Goal: Task Accomplishment & Management: Manage account settings

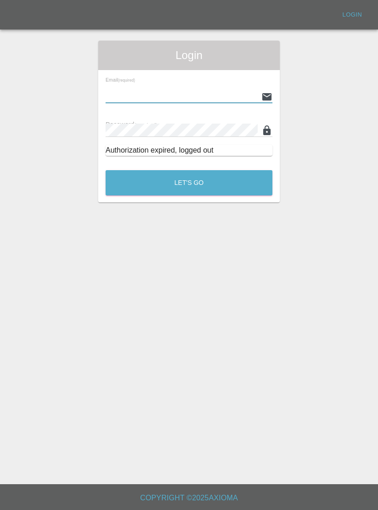
type input "[EMAIL_ADDRESS][DOMAIN_NAME]"
click at [189, 183] on button "Let's Go" at bounding box center [189, 182] width 167 height 25
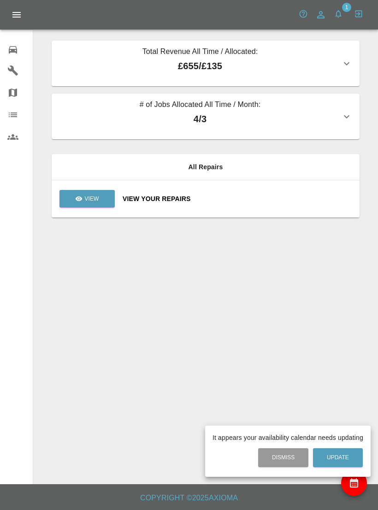
click at [245, 123] on div at bounding box center [189, 255] width 378 height 510
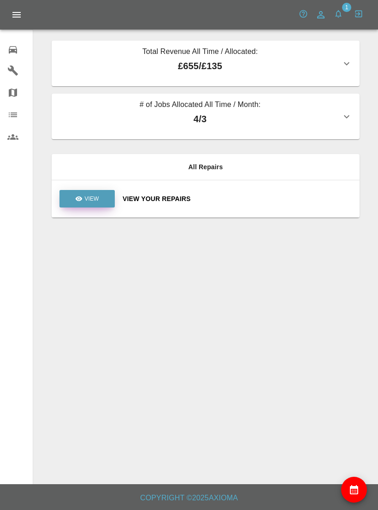
click at [97, 201] on p "View" at bounding box center [91, 199] width 14 height 8
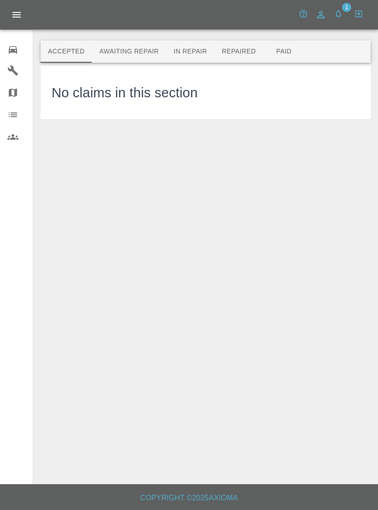
click at [152, 56] on button "Awaiting Repair" at bounding box center [129, 52] width 74 height 22
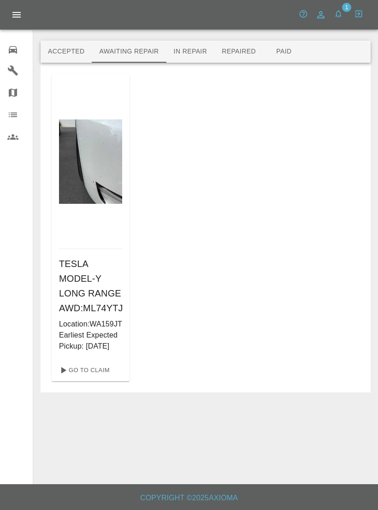
click at [100, 220] on div at bounding box center [90, 161] width 63 height 175
click at [101, 291] on h6 "TESLA MODEL-Y LONG RANGE AWD : ML74YTJ" at bounding box center [90, 285] width 63 height 59
click at [90, 256] on div "TESLA MODEL-Y LONG RANGE AWD : ML74YTJ Location: WA159JT Earliest Expected Pick…" at bounding box center [91, 304] width 78 height 110
click at [101, 181] on img at bounding box center [90, 161] width 63 height 84
click at [92, 377] on link "Go To Claim" at bounding box center [83, 370] width 57 height 15
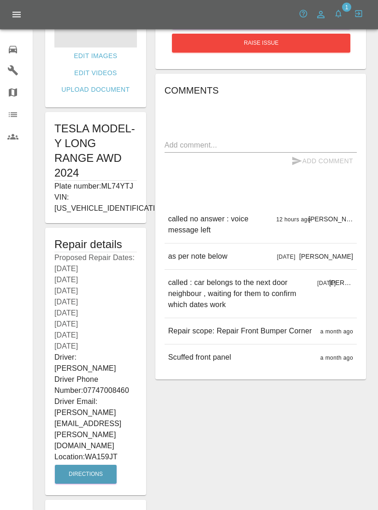
scroll to position [128, 0]
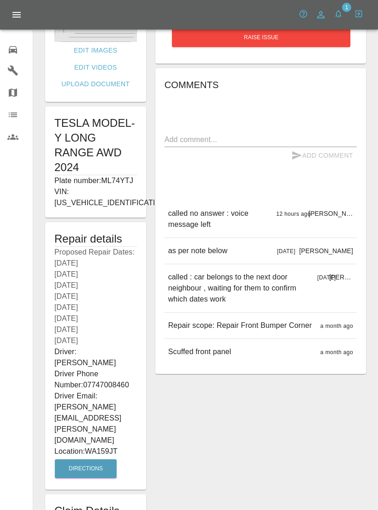
click at [69, 368] on p "Driver Phone Number: [PHONE_NUMBER]" at bounding box center [95, 379] width 83 height 22
click at [77, 459] on button "Directions" at bounding box center [86, 468] width 62 height 19
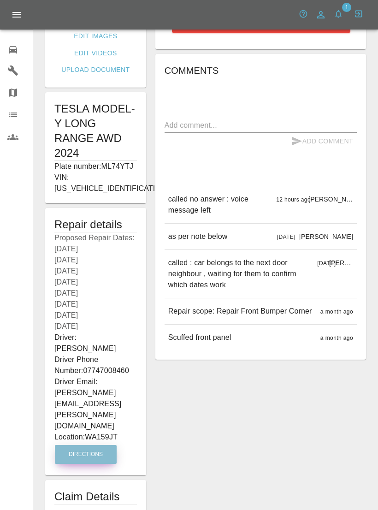
click at [80, 445] on button "Directions" at bounding box center [86, 454] width 62 height 19
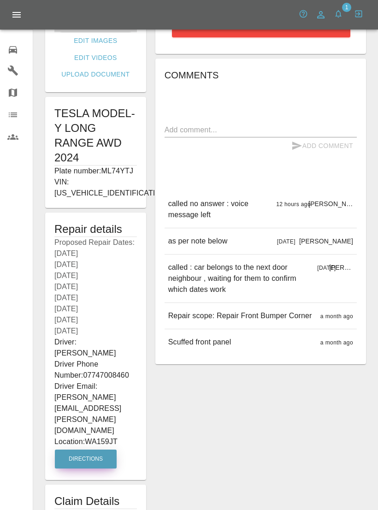
scroll to position [128, 0]
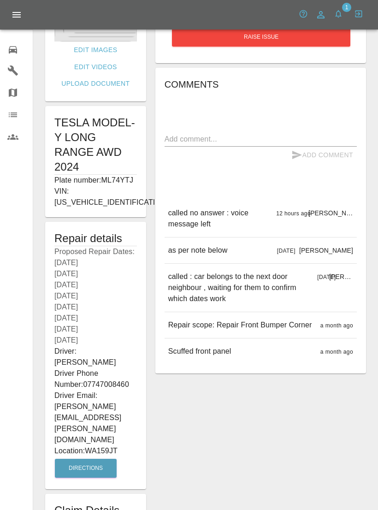
click at [80, 503] on h1 "Claim Details" at bounding box center [95, 510] width 83 height 15
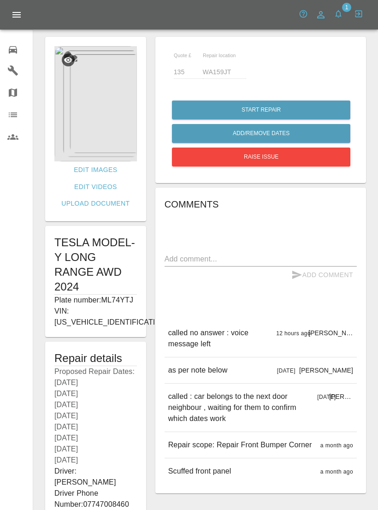
scroll to position [0, 0]
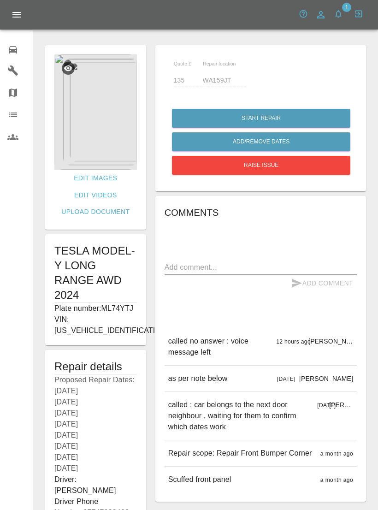
click at [236, 268] on textarea at bounding box center [261, 267] width 192 height 11
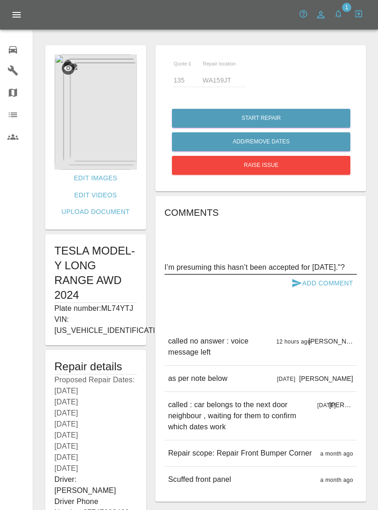
type textarea "I’m presuming this hasn’t been accepted for [DATE]."?"
click at [328, 284] on button "Add Comment" at bounding box center [322, 283] width 69 height 17
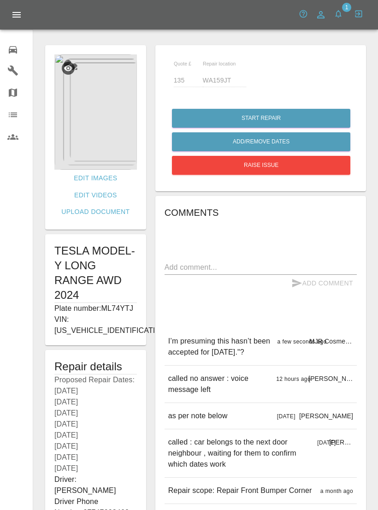
click at [342, 14] on icon "button" at bounding box center [338, 13] width 9 height 9
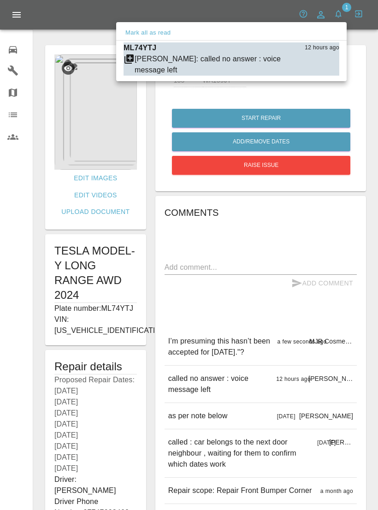
click at [264, 289] on div at bounding box center [189, 255] width 378 height 510
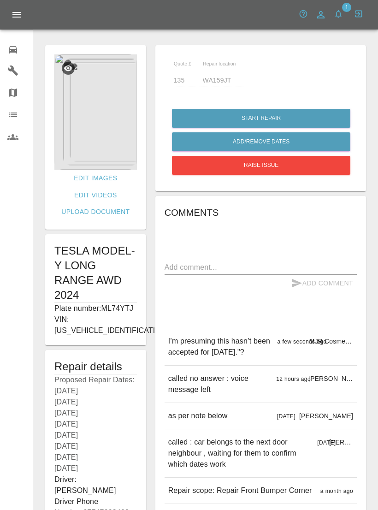
click at [11, 53] on icon at bounding box center [12, 49] width 11 height 11
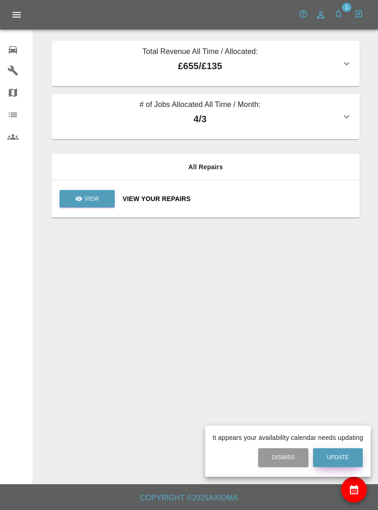
click at [346, 458] on button "Update" at bounding box center [338, 457] width 50 height 19
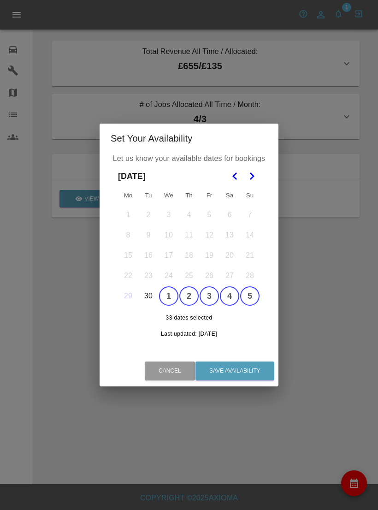
click at [250, 170] on button "Go to the Next Month" at bounding box center [251, 176] width 17 height 17
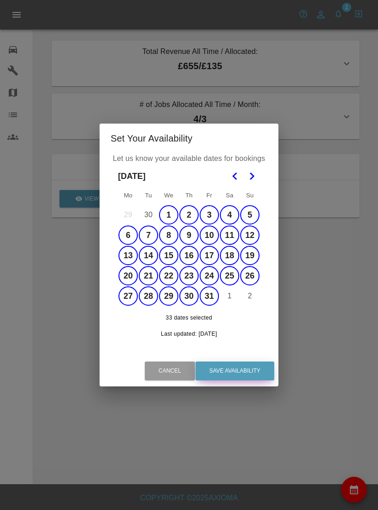
click at [247, 370] on button "Save Availability" at bounding box center [234, 370] width 79 height 19
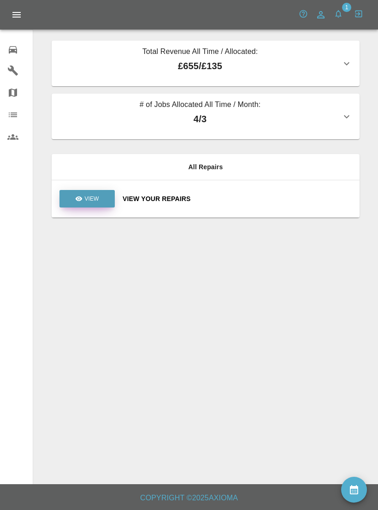
click at [94, 203] on link "View" at bounding box center [86, 199] width 55 height 18
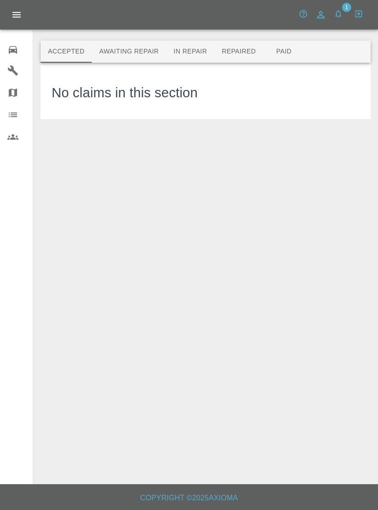
click at [152, 52] on button "Awaiting Repair" at bounding box center [129, 52] width 74 height 22
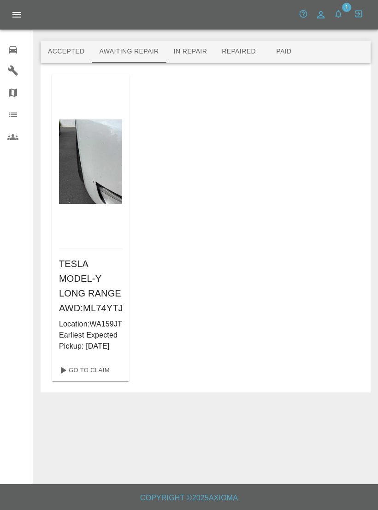
click at [115, 330] on p "Location: WA159JT" at bounding box center [90, 323] width 63 height 11
click at [93, 278] on h6 "TESLA MODEL-Y LONG RANGE AWD : ML74YTJ" at bounding box center [90, 285] width 63 height 59
click at [100, 377] on link "Go To Claim" at bounding box center [83, 370] width 57 height 15
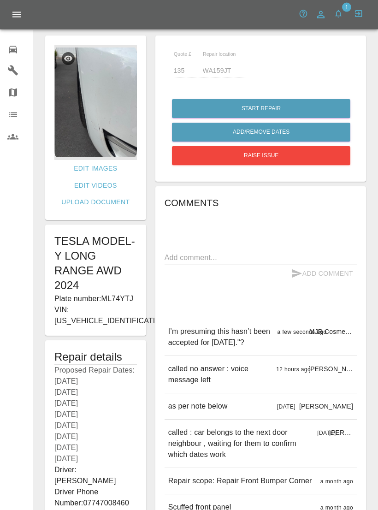
scroll to position [10, 0]
click at [121, 122] on img at bounding box center [95, 102] width 83 height 115
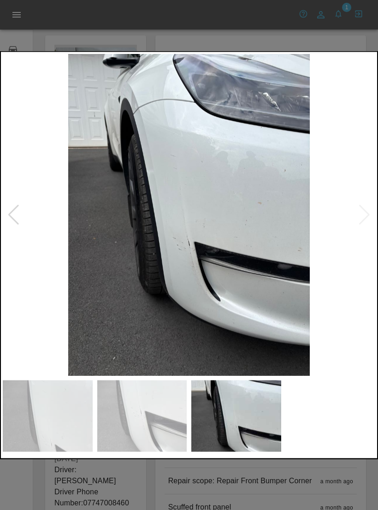
scroll to position [0, 0]
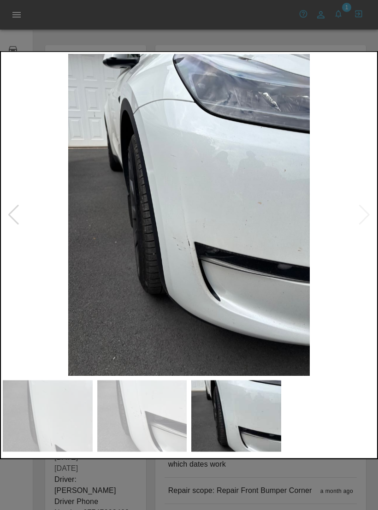
click at [309, 41] on div at bounding box center [189, 255] width 378 height 510
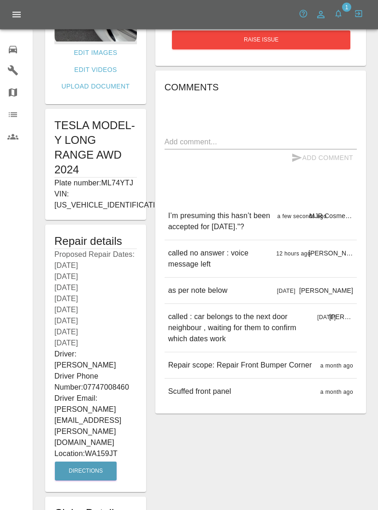
scroll to position [128, 0]
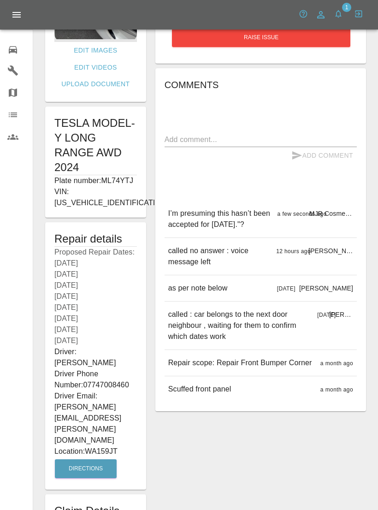
click at [96, 371] on p "Driver Phone Number: [PHONE_NUMBER]" at bounding box center [95, 379] width 83 height 22
click at [112, 503] on h1 "Claim Details" at bounding box center [95, 510] width 83 height 15
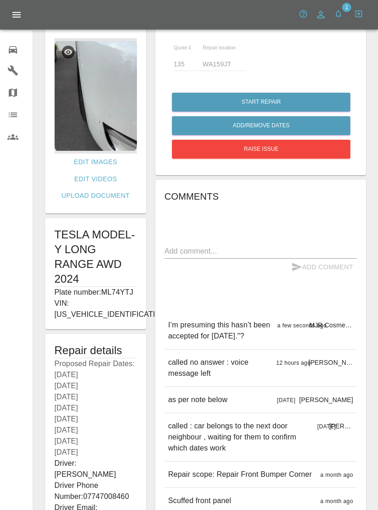
scroll to position [0, 0]
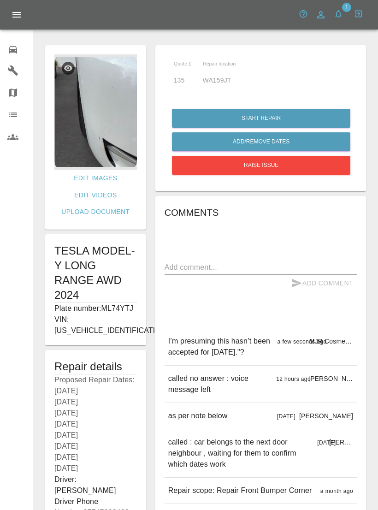
click at [337, 10] on icon "button" at bounding box center [338, 13] width 9 height 9
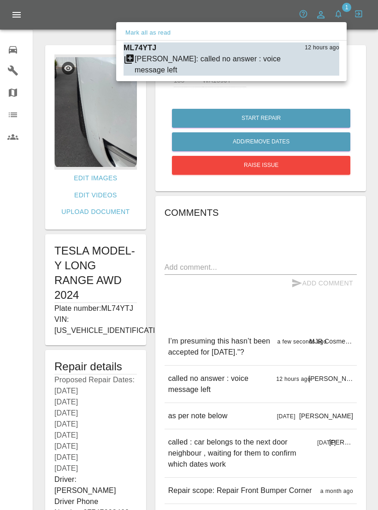
click at [288, 56] on span "[PERSON_NAME]: called no answer : voice message left" at bounding box center [209, 64] width 170 height 22
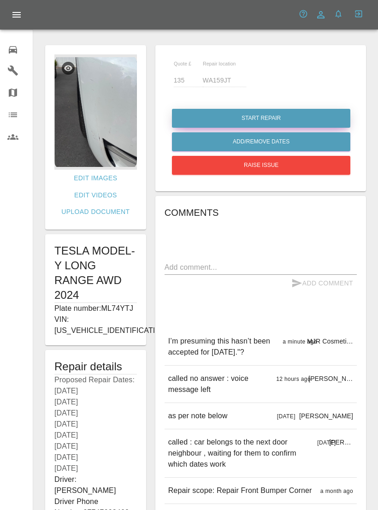
click at [323, 119] on button "Start Repair" at bounding box center [261, 118] width 178 height 19
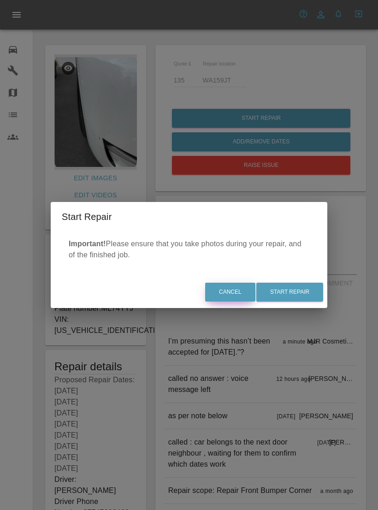
click at [236, 292] on button "Cancel" at bounding box center [230, 292] width 50 height 19
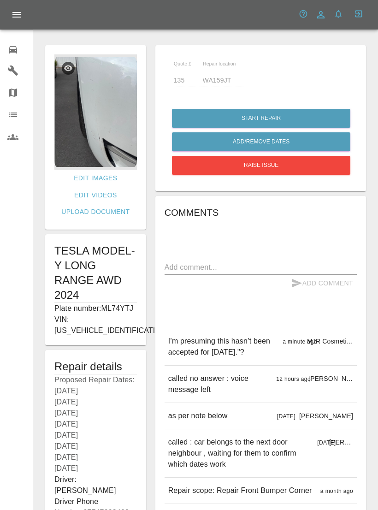
click at [12, 56] on link "0 Repair home" at bounding box center [16, 48] width 33 height 22
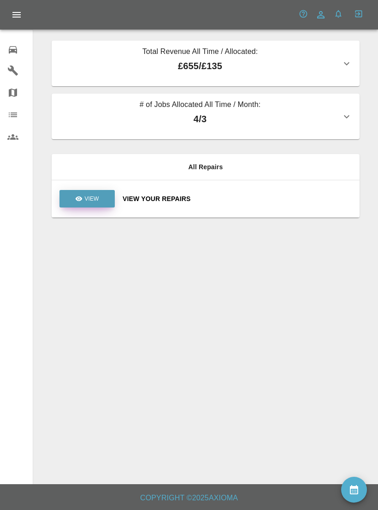
click at [90, 200] on p "View" at bounding box center [91, 199] width 14 height 8
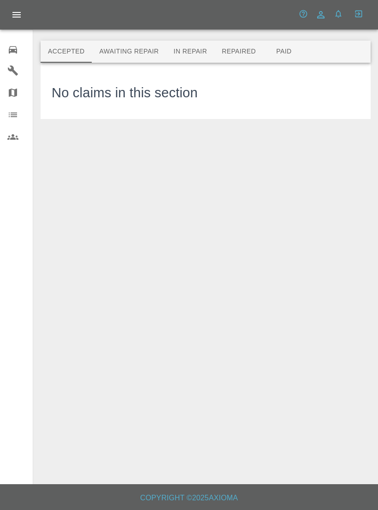
click at [121, 48] on button "Awaiting Repair" at bounding box center [129, 52] width 74 height 22
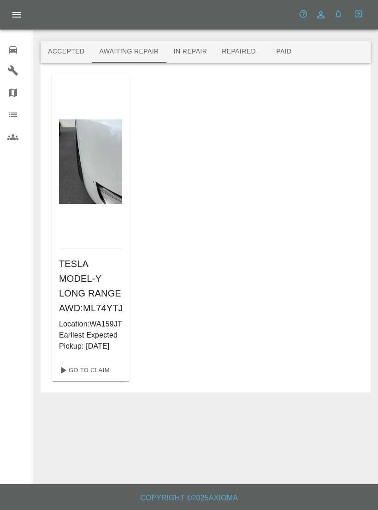
click at [219, 122] on div "TESLA MODEL-Y LONG RANGE AWD : ML74YTJ Location: WA159JT Earliest Expected Pick…" at bounding box center [206, 227] width 308 height 307
click at [201, 52] on button "In Repair" at bounding box center [190, 52] width 48 height 22
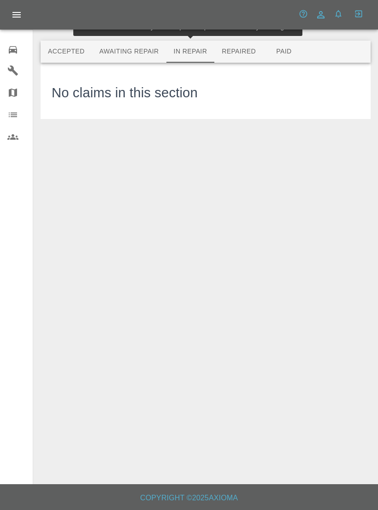
click at [241, 50] on button "Repaired" at bounding box center [238, 52] width 49 height 22
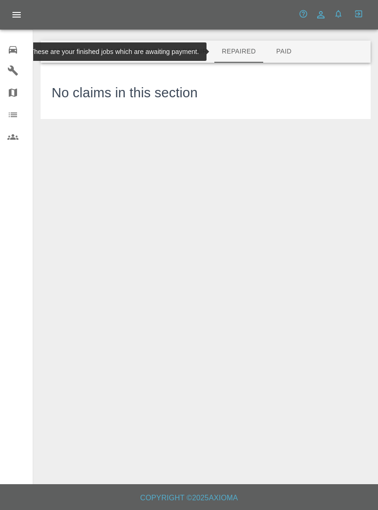
click at [288, 53] on button "Paid" at bounding box center [283, 52] width 41 height 22
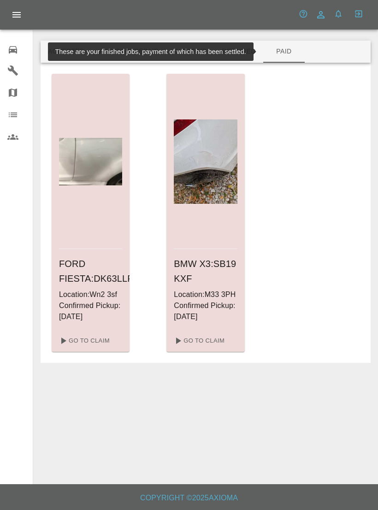
click at [138, 50] on button "Awaiting Repair" at bounding box center [129, 52] width 74 height 22
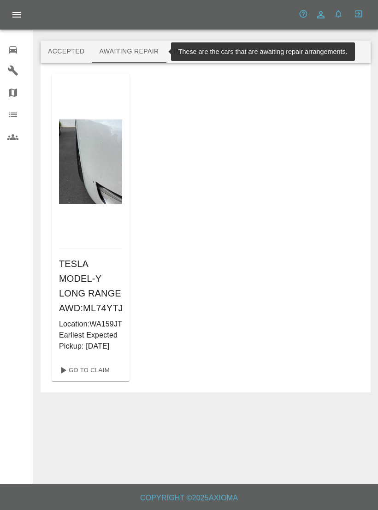
click at [196, 50] on button "In Repair" at bounding box center [190, 52] width 48 height 22
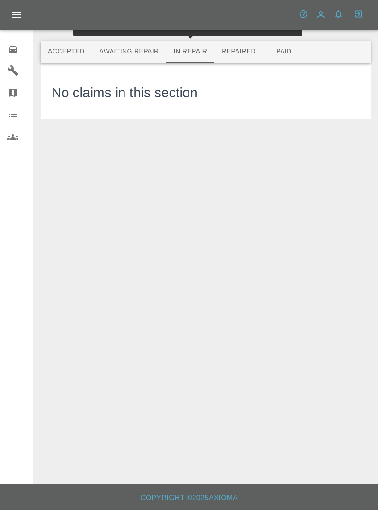
click at [141, 48] on button "Awaiting Repair" at bounding box center [129, 52] width 74 height 22
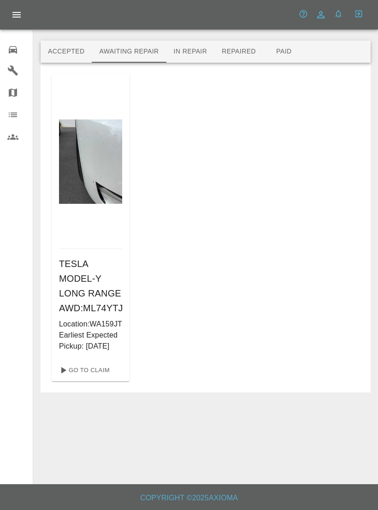
click at [101, 315] on h6 "TESLA MODEL-Y LONG RANGE AWD : ML74YTJ" at bounding box center [90, 285] width 63 height 59
click at [99, 330] on p "Location: WA159JT" at bounding box center [90, 323] width 63 height 11
click at [97, 377] on link "Go To Claim" at bounding box center [83, 370] width 57 height 15
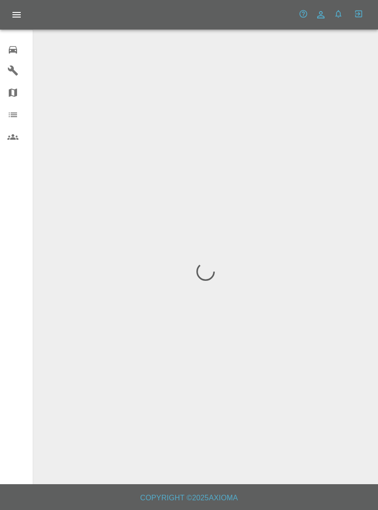
click at [100, 417] on div at bounding box center [206, 272] width 330 height 462
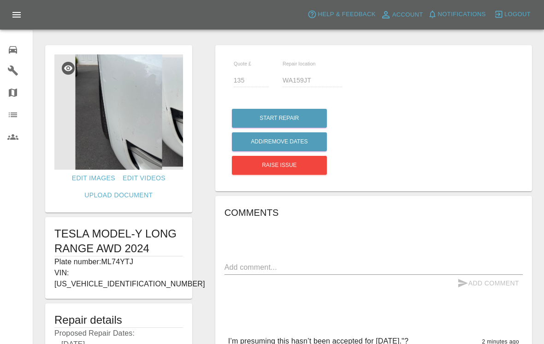
scroll to position [1, 0]
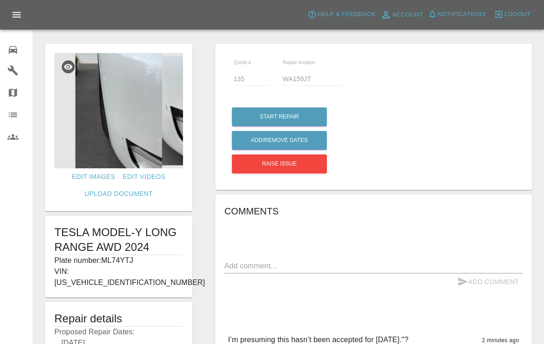
click at [16, 49] on icon at bounding box center [13, 49] width 8 height 7
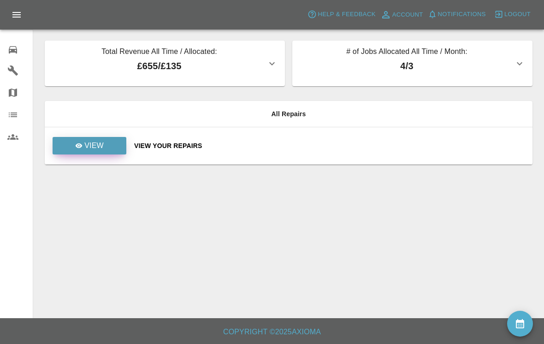
click at [99, 145] on p "View" at bounding box center [93, 145] width 19 height 11
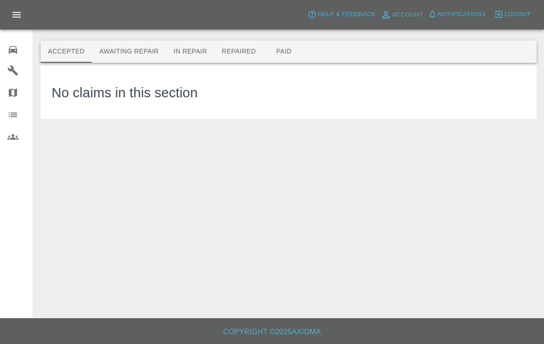
click at [137, 50] on button "Awaiting Repair" at bounding box center [129, 52] width 74 height 22
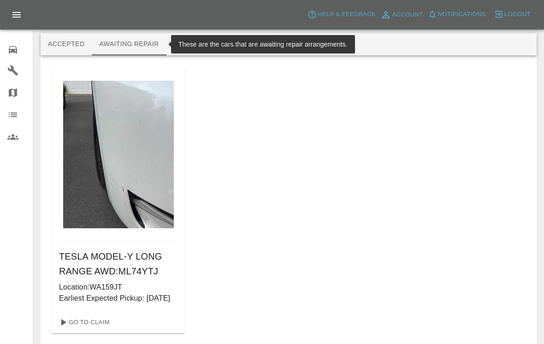
scroll to position [41, 0]
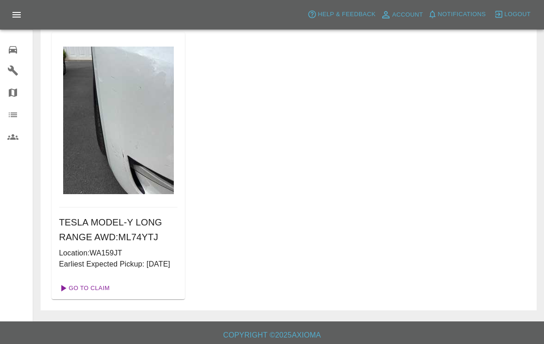
click at [94, 295] on link "Go To Claim" at bounding box center [83, 288] width 57 height 15
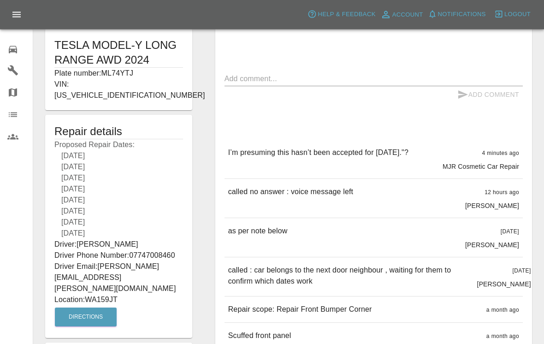
scroll to position [189, 0]
